Goal: Check status: Check status

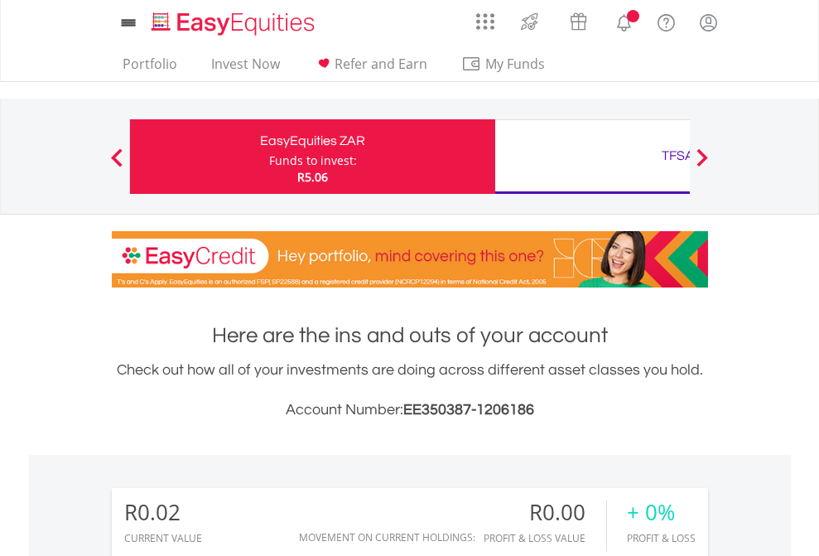
scroll to position [159, 260]
click at [269, 157] on div "Funds to invest:" at bounding box center [313, 160] width 88 height 17
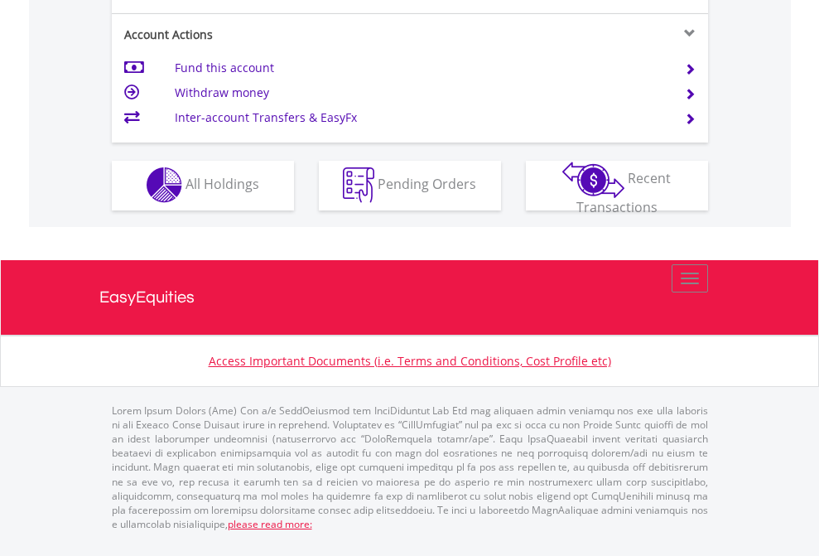
scroll to position [1549, 0]
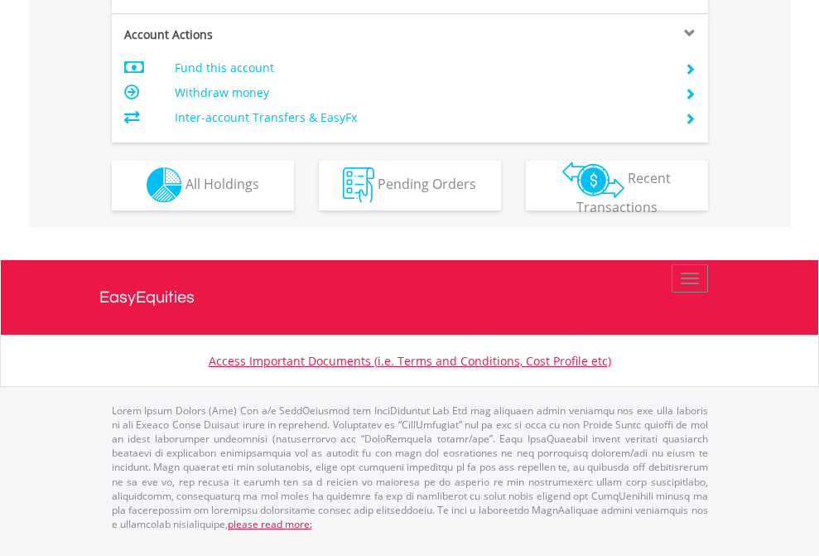
scroll to position [1549, 0]
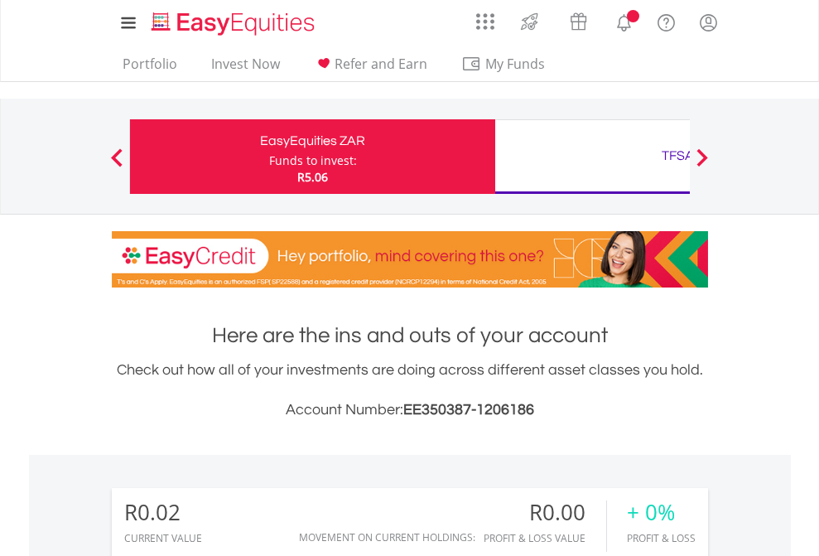
scroll to position [159, 260]
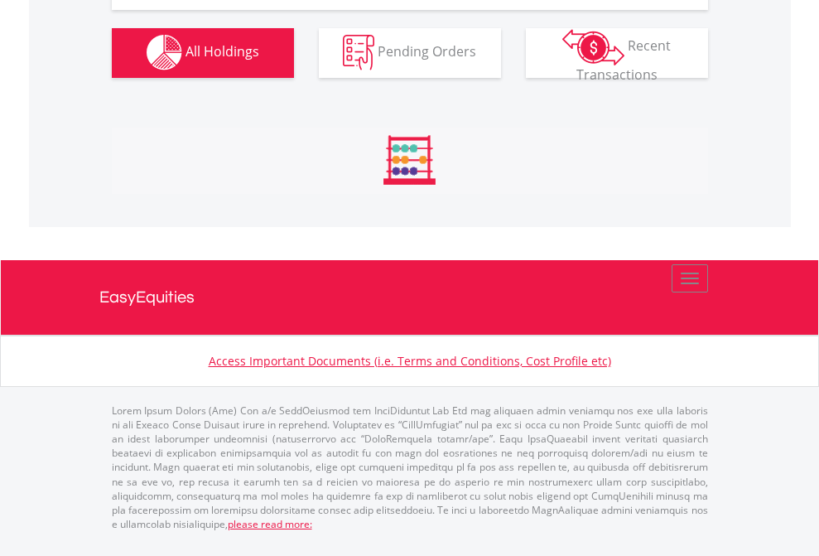
scroll to position [1640, 0]
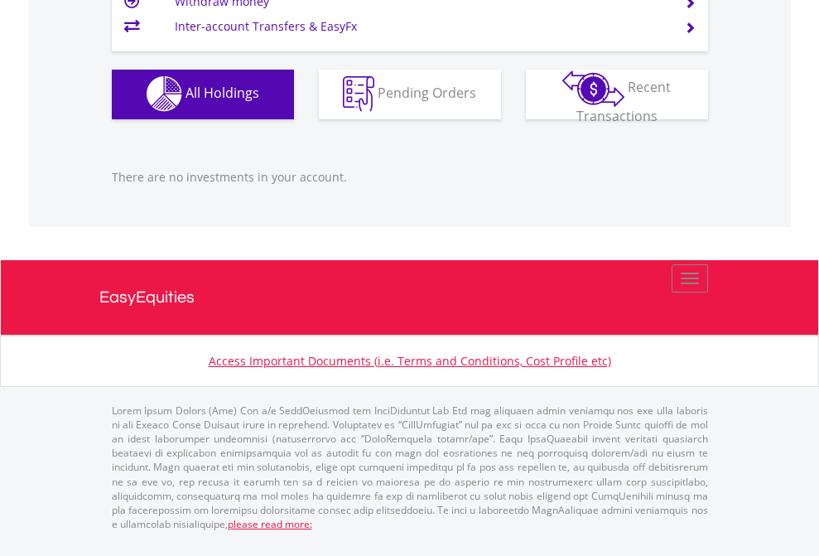
scroll to position [159, 260]
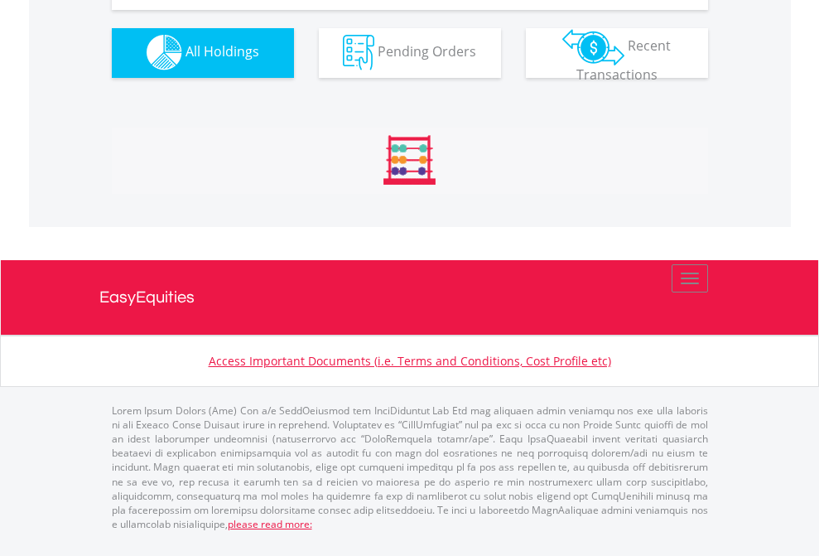
scroll to position [1640, 0]
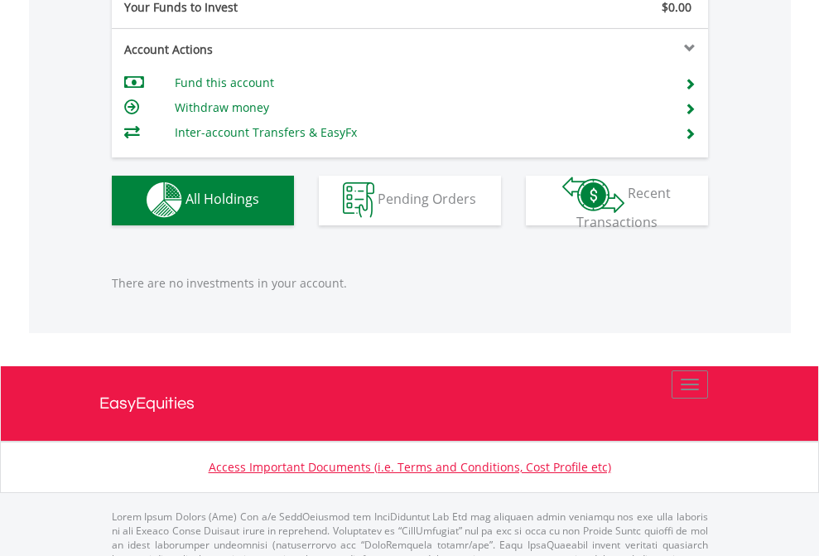
scroll to position [1640, 0]
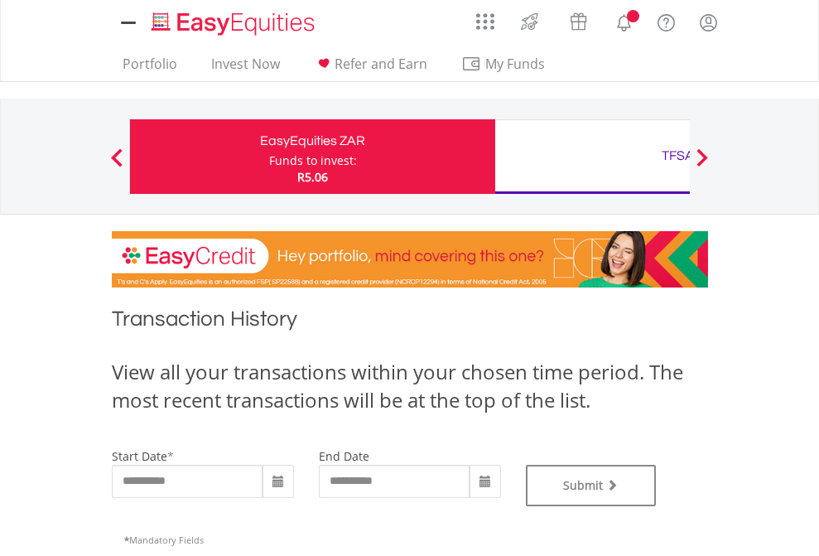
type input "**********"
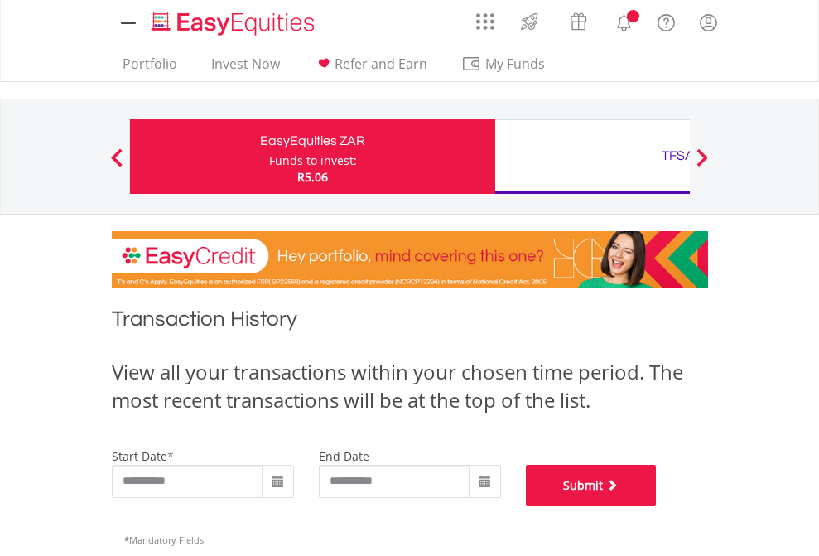
click at [657, 506] on button "Submit" at bounding box center [591, 485] width 131 height 41
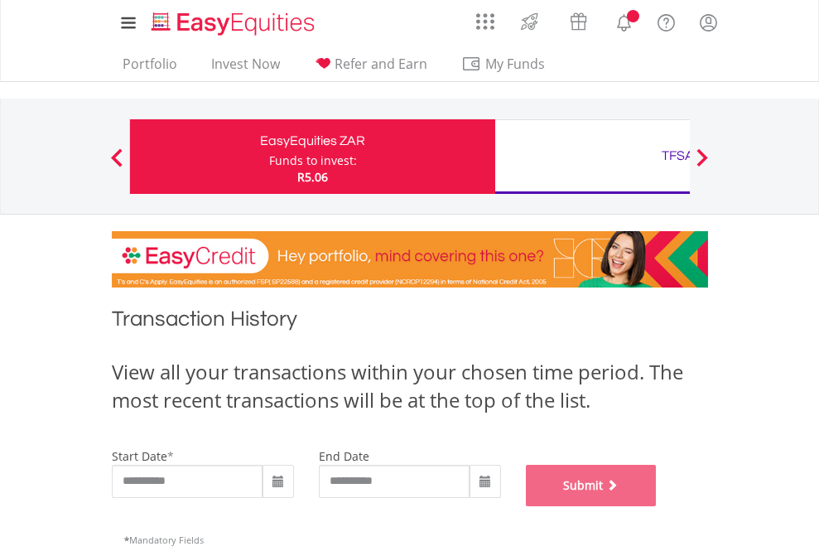
scroll to position [672, 0]
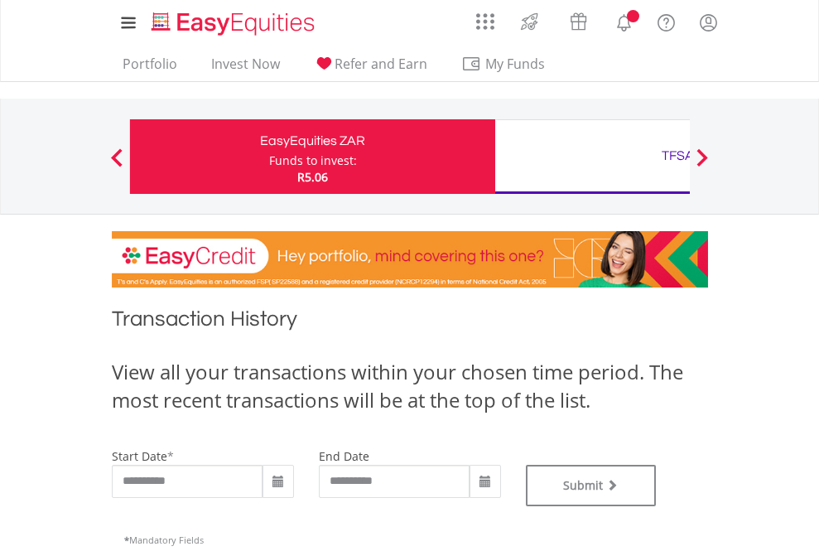
click at [592, 157] on div "TFSA" at bounding box center [677, 155] width 345 height 23
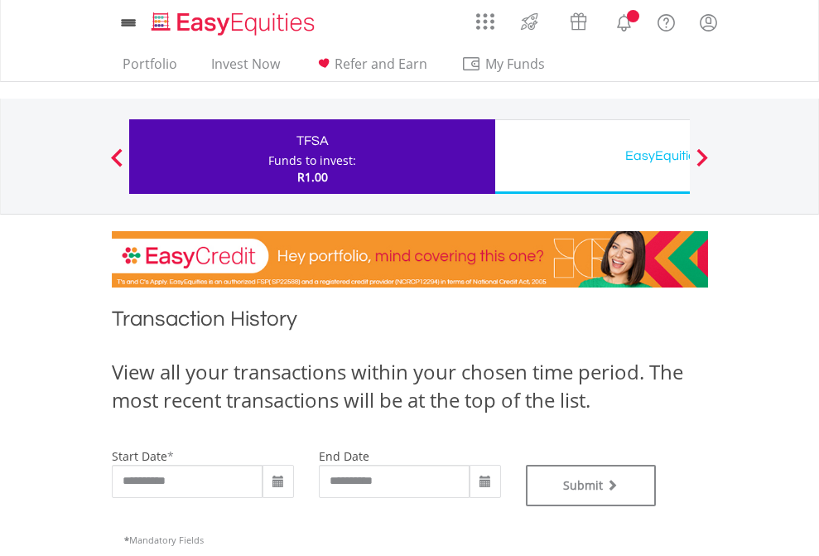
type input "**********"
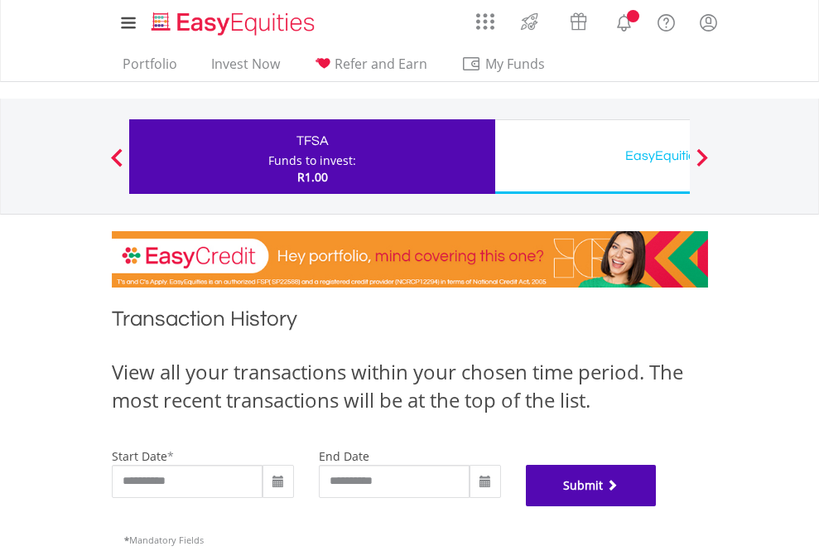
click at [657, 506] on button "Submit" at bounding box center [591, 485] width 131 height 41
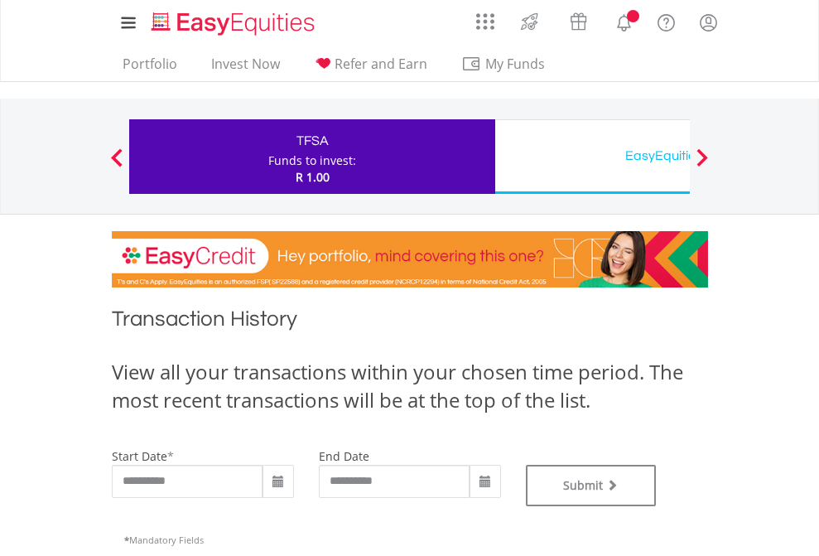
click at [592, 157] on div "EasyEquities USD" at bounding box center [677, 155] width 345 height 23
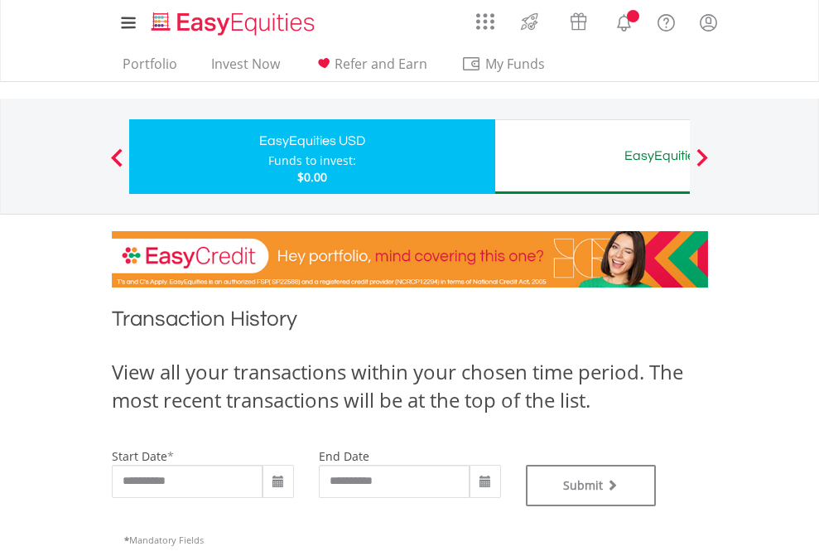
type input "**********"
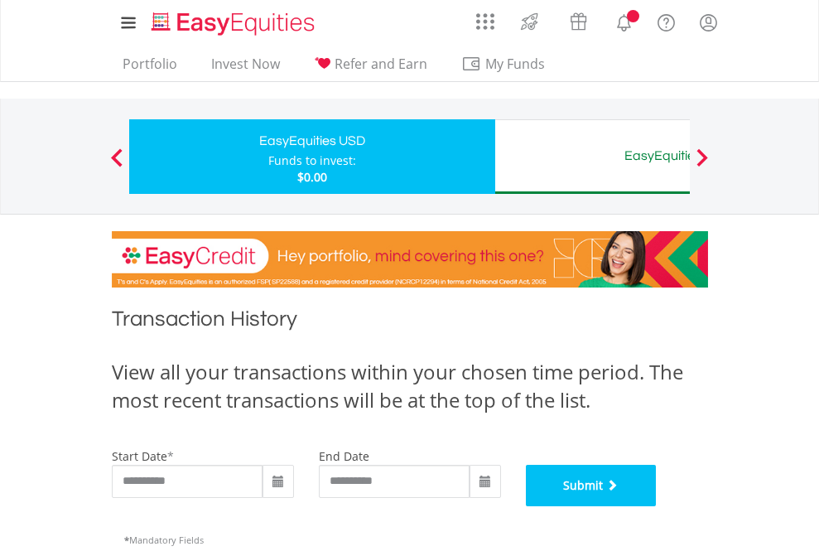
click at [657, 506] on button "Submit" at bounding box center [591, 485] width 131 height 41
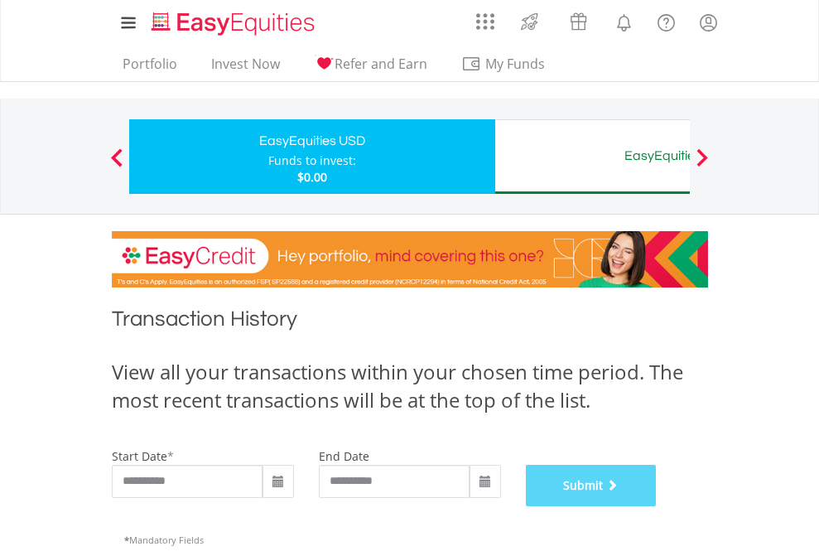
scroll to position [672, 0]
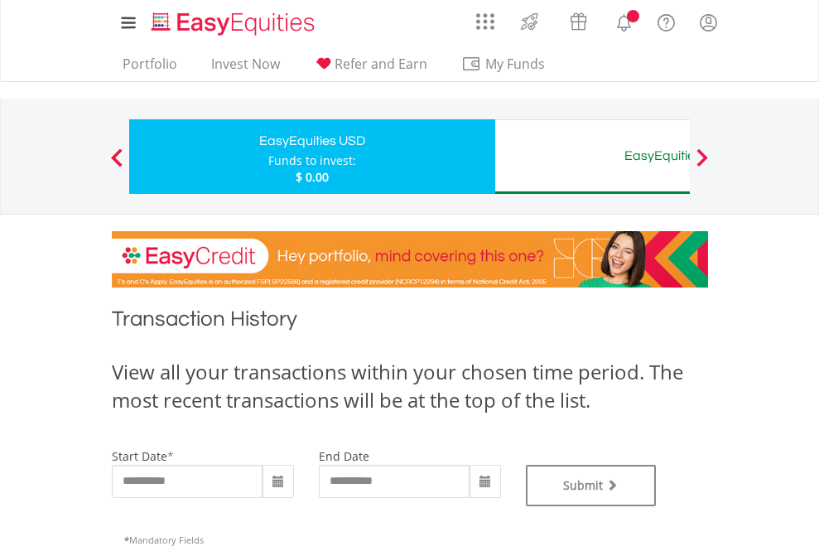
click at [592, 157] on div "EasyEquities AUD" at bounding box center [677, 155] width 345 height 23
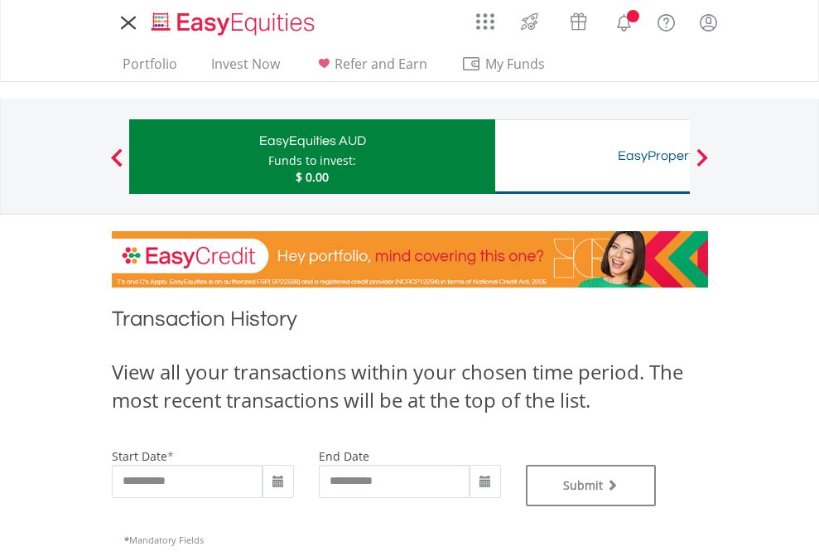
type input "**********"
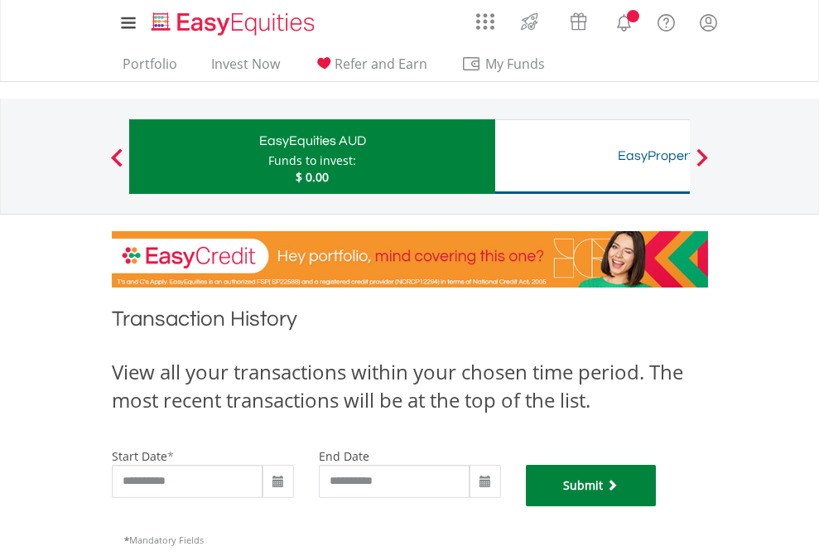
click at [657, 506] on button "Submit" at bounding box center [591, 485] width 131 height 41
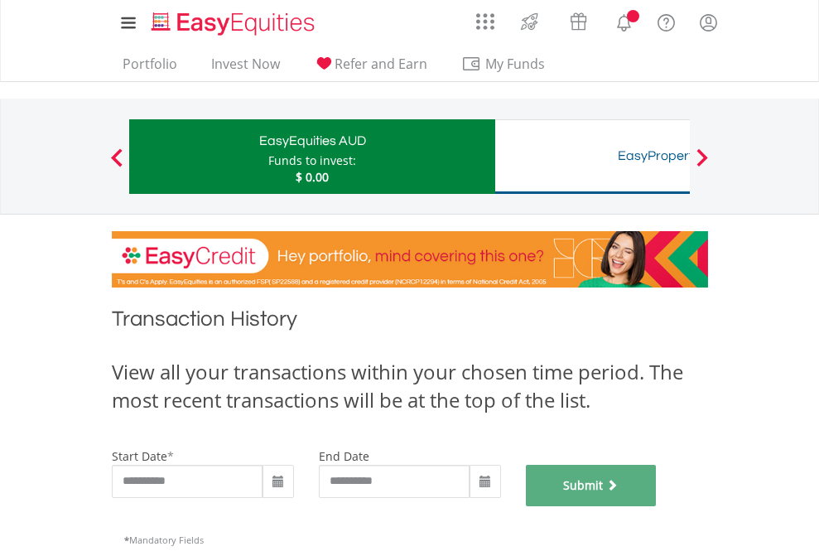
scroll to position [672, 0]
